Goal: Information Seeking & Learning: Learn about a topic

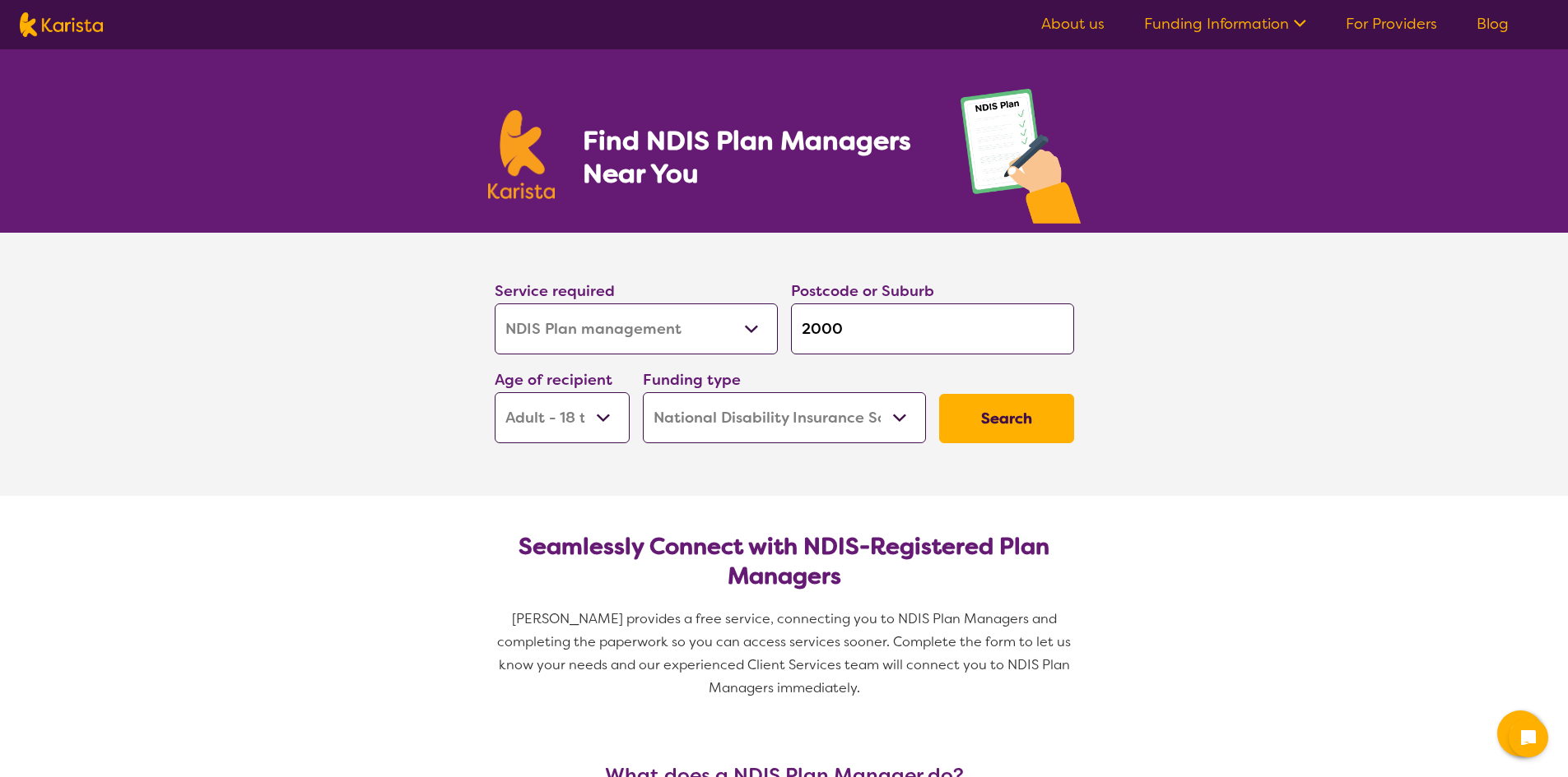
select select "NDIS Plan management"
select select "AD"
select select "NDIS"
select select "NDIS Plan management"
select select "AD"
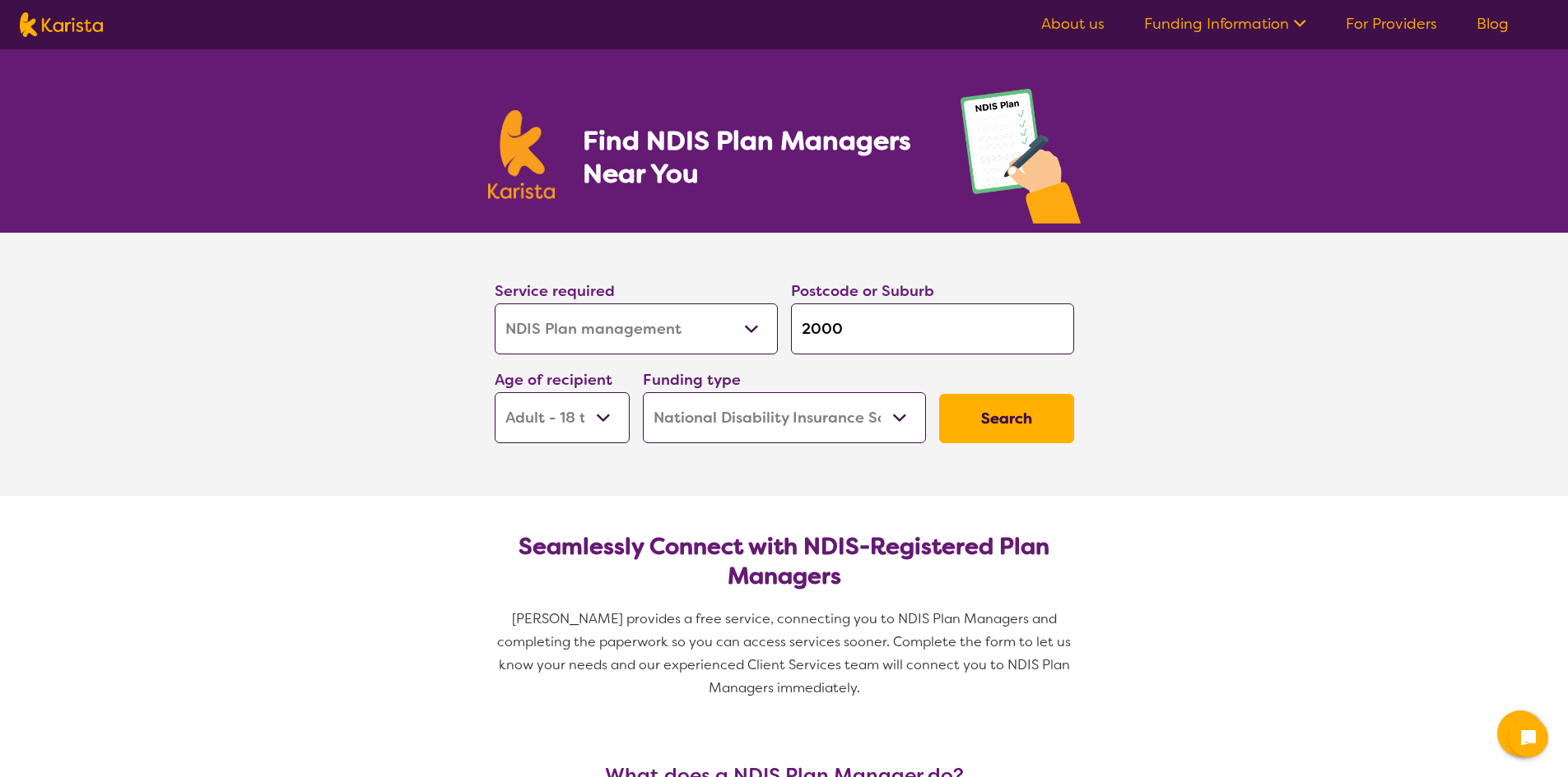
select select "NDIS"
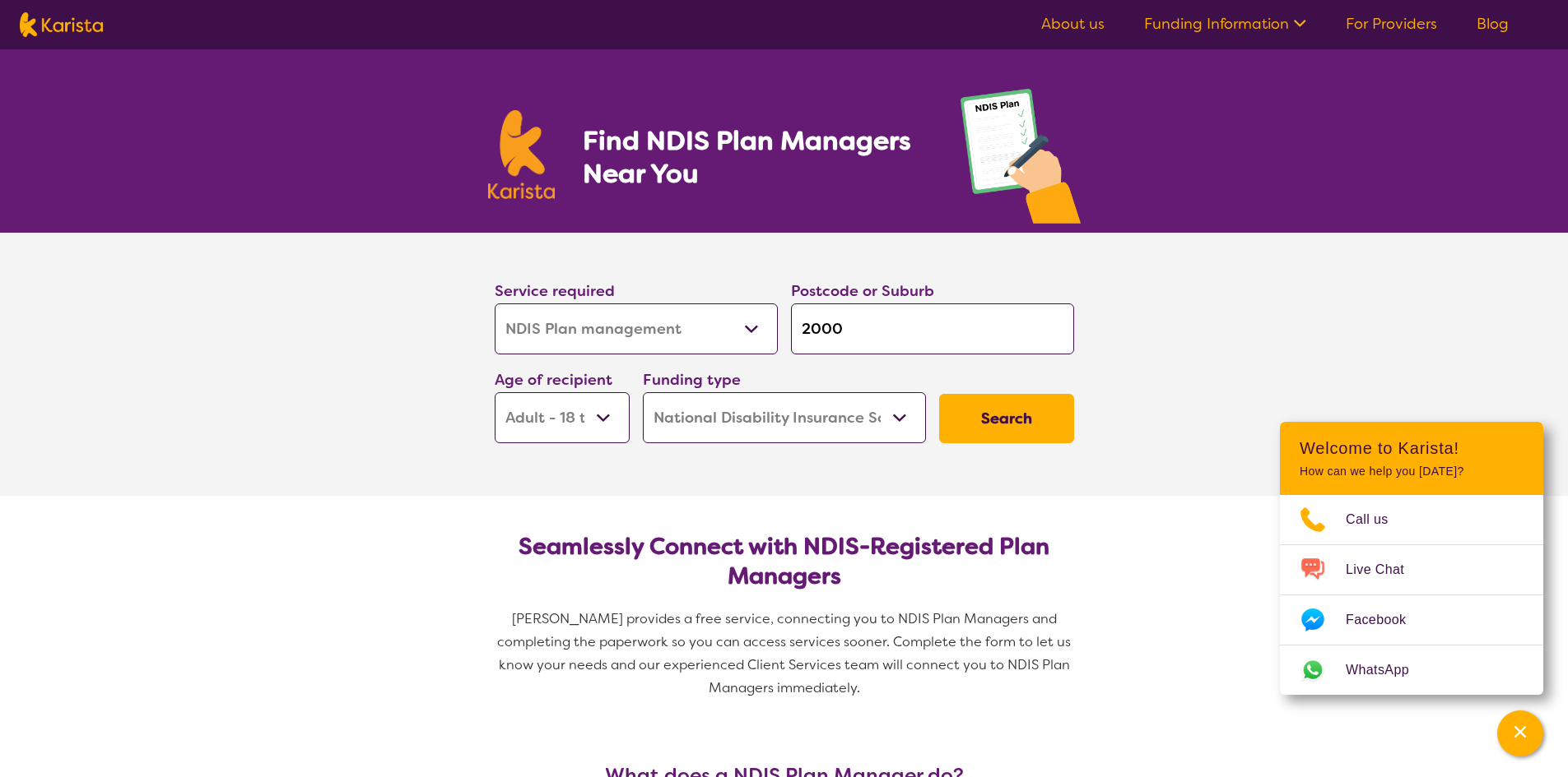
click at [53, 22] on img at bounding box center [61, 25] width 83 height 25
select select "NDIS Plan management"
select select "AD"
select select "NDIS"
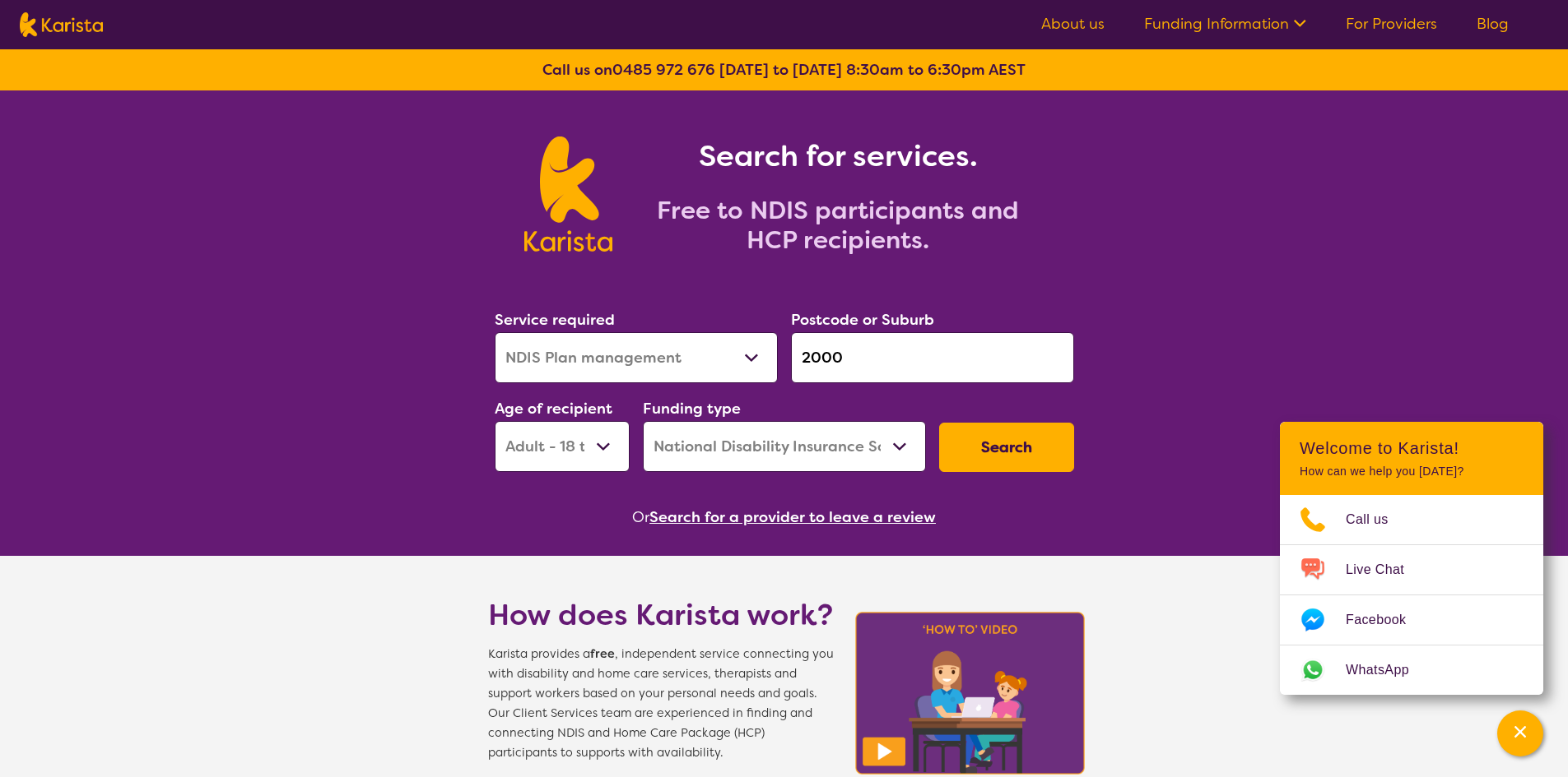
click at [1087, 26] on link "About us" at bounding box center [1072, 24] width 64 height 20
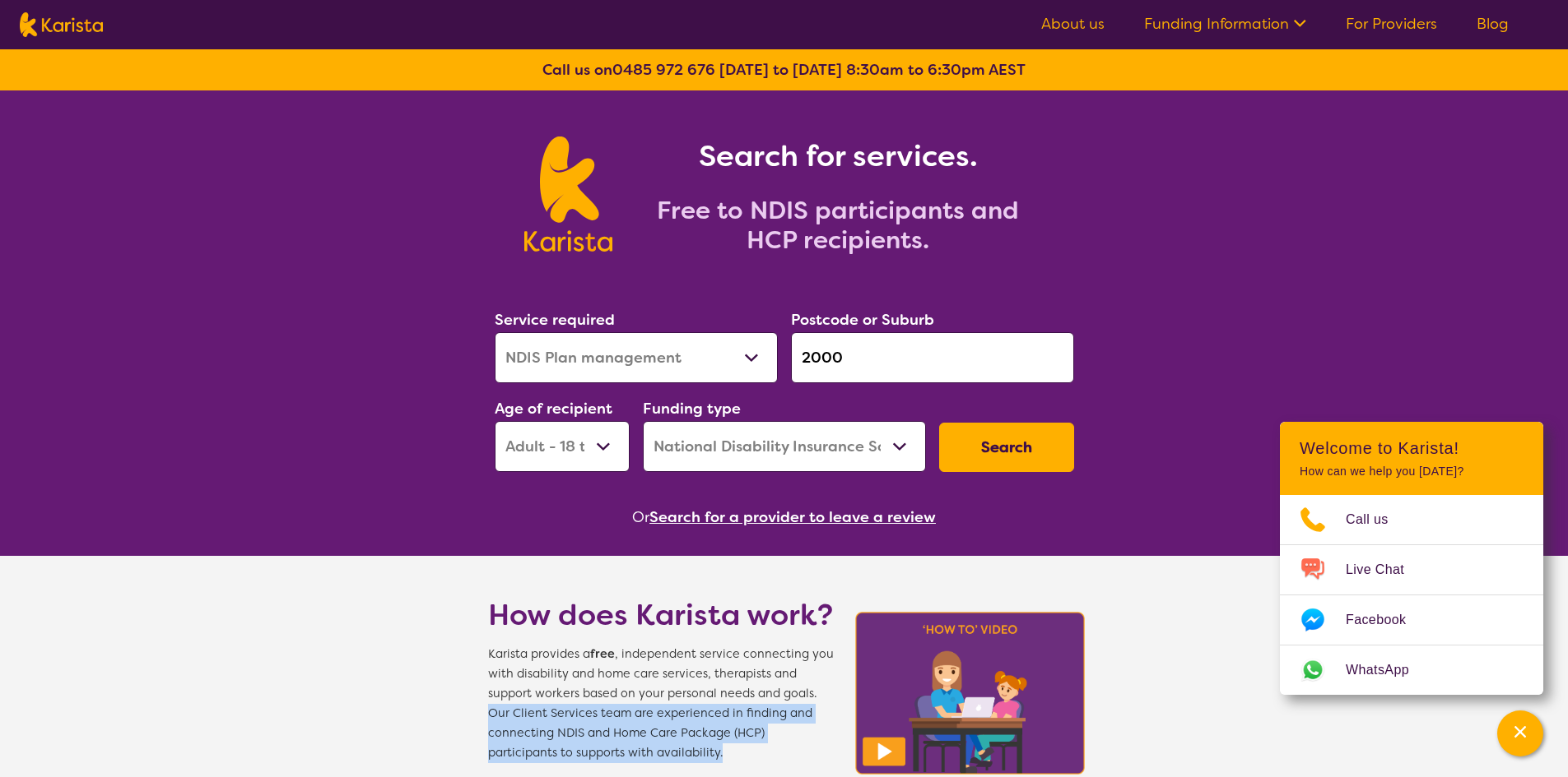
drag, startPoint x: 528, startPoint y: 711, endPoint x: 716, endPoint y: 748, distance: 191.6
click at [716, 748] on section "How does Karista work? Karista provides a free , independent service connecting…" at bounding box center [784, 659] width 632 height 207
click at [716, 748] on span "Karista provides a free , independent service connecting you with disability an…" at bounding box center [660, 703] width 345 height 119
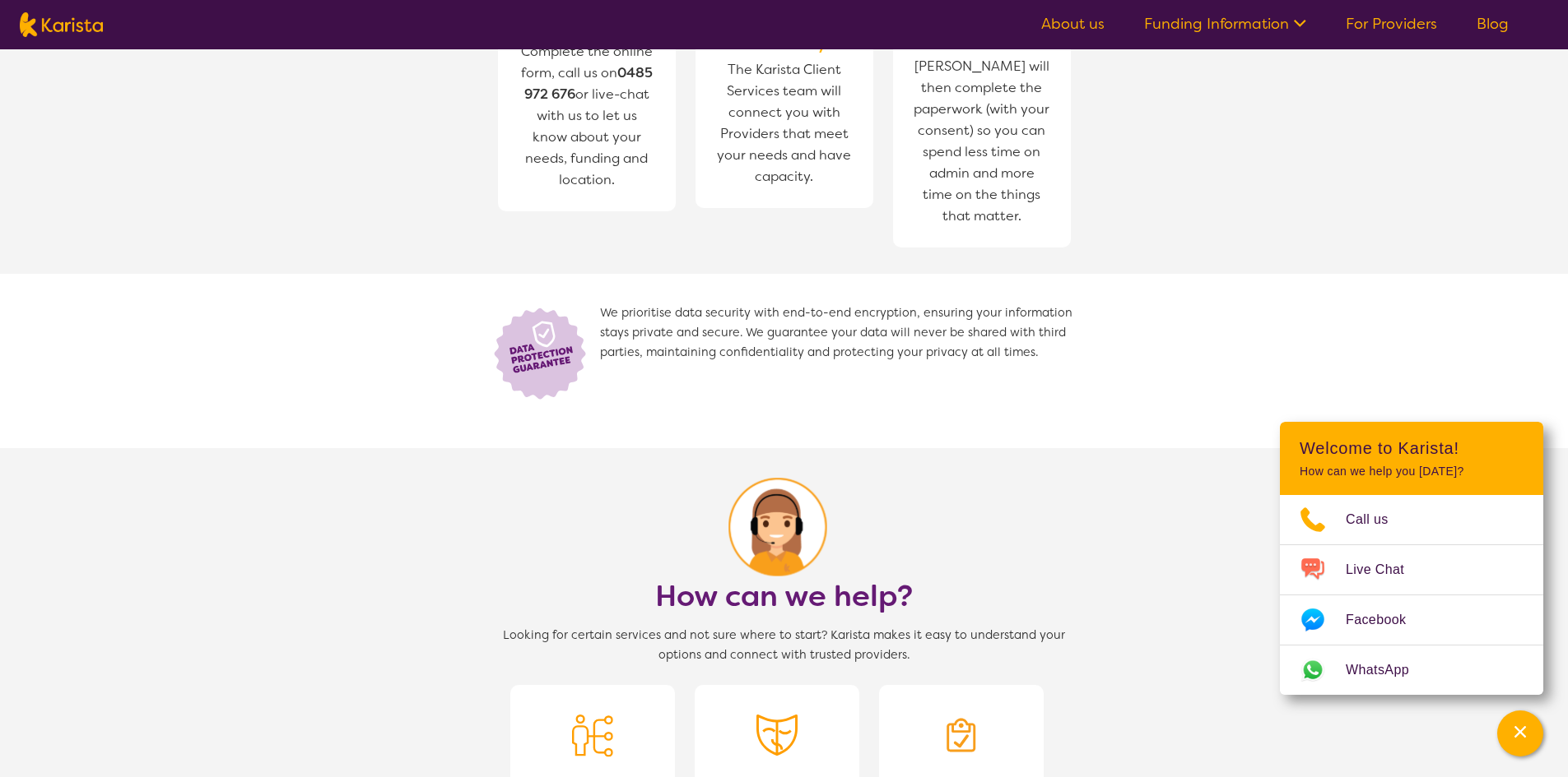
scroll to position [960, 0]
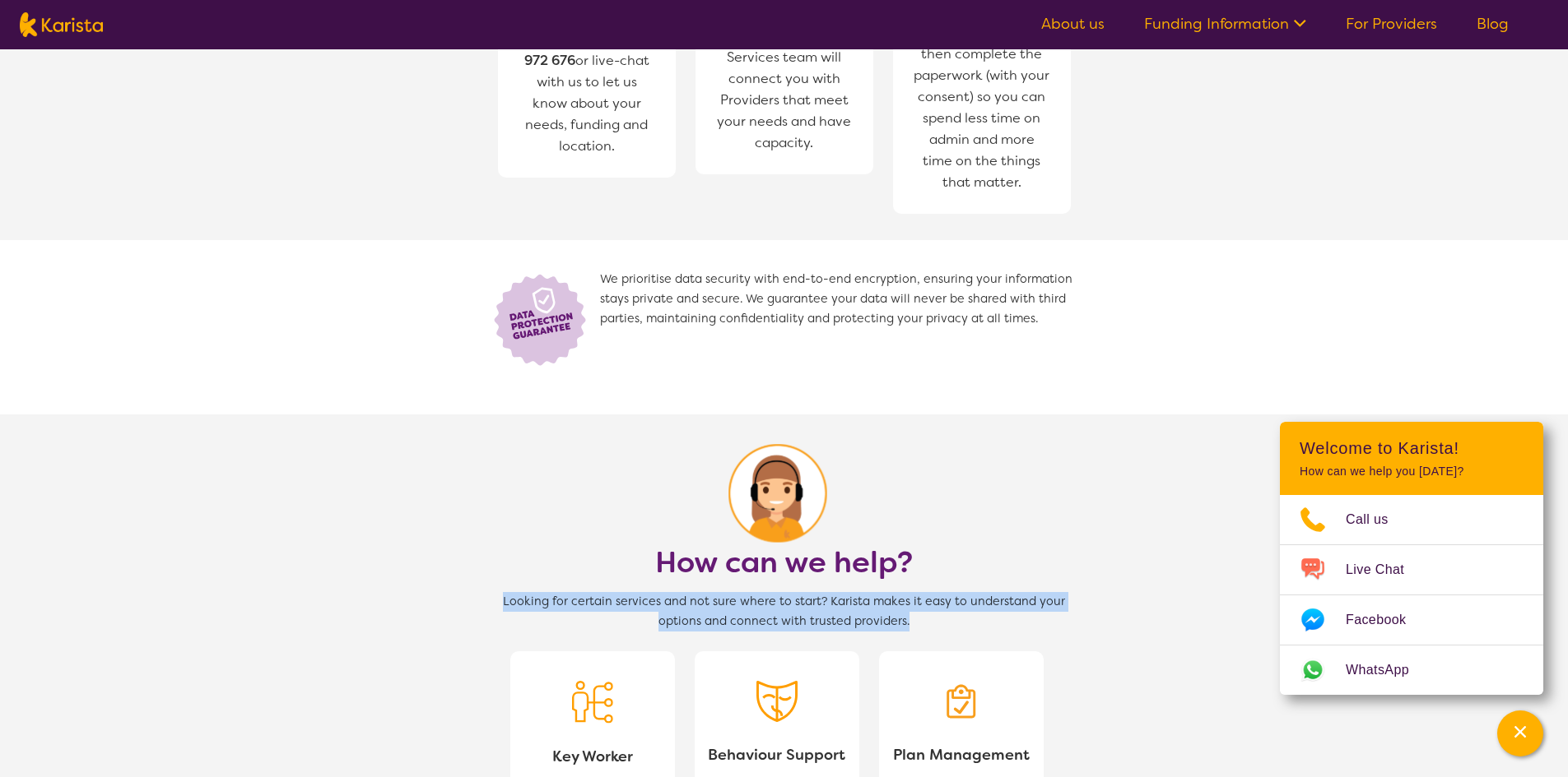
drag, startPoint x: 510, startPoint y: 598, endPoint x: 976, endPoint y: 625, distance: 466.8
click at [976, 625] on span "Looking for certain services and not sure where to start? Karista makes it easy…" at bounding box center [784, 612] width 593 height 39
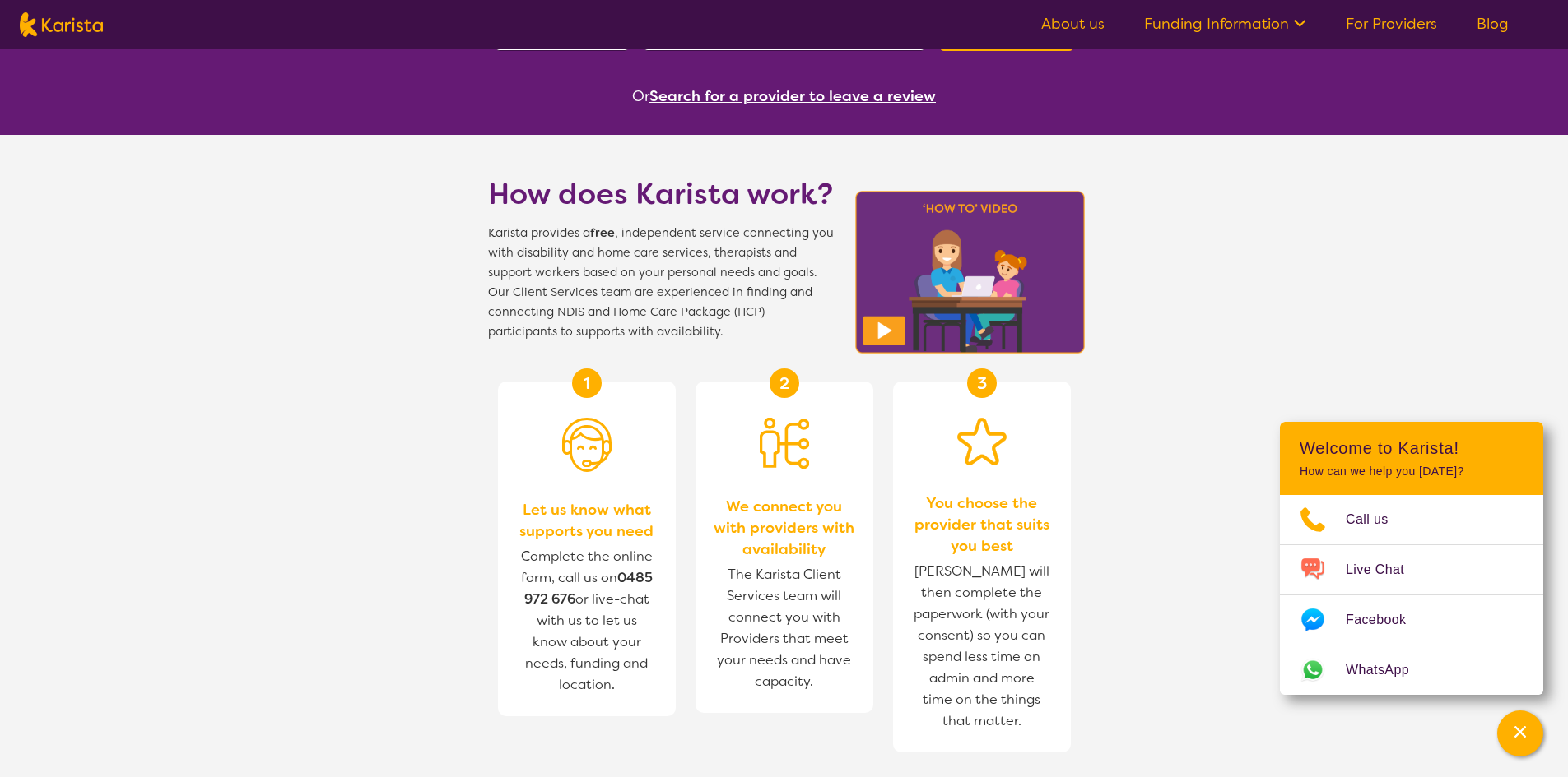
scroll to position [0, 0]
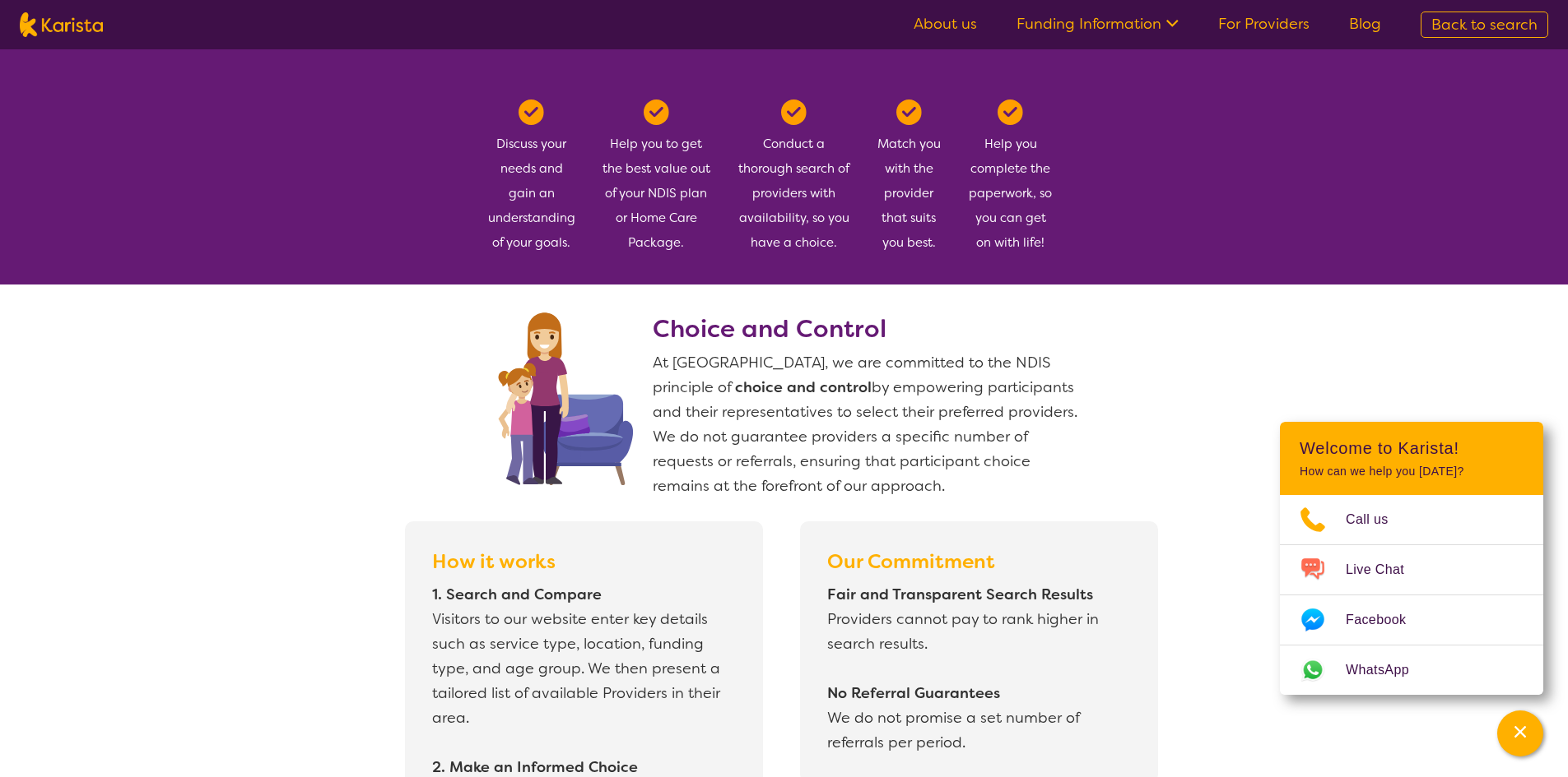
scroll to position [1343, 0]
